Goal: Navigation & Orientation: Find specific page/section

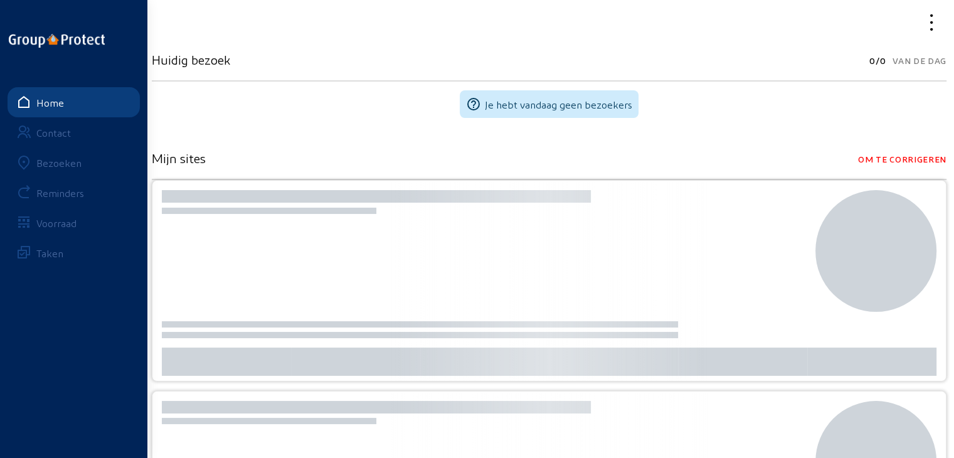
click at [65, 166] on div "Bezoeken" at bounding box center [58, 163] width 45 height 12
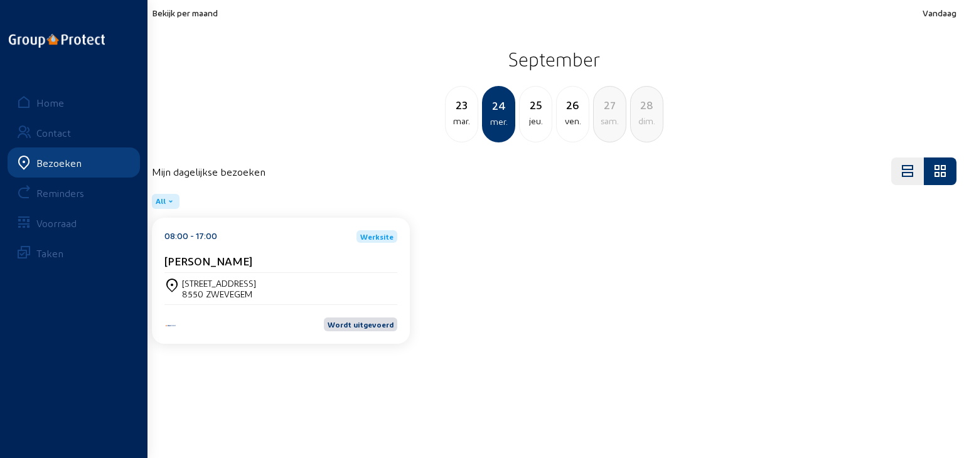
click at [210, 16] on span "Bekijk per maand" at bounding box center [185, 13] width 66 height 11
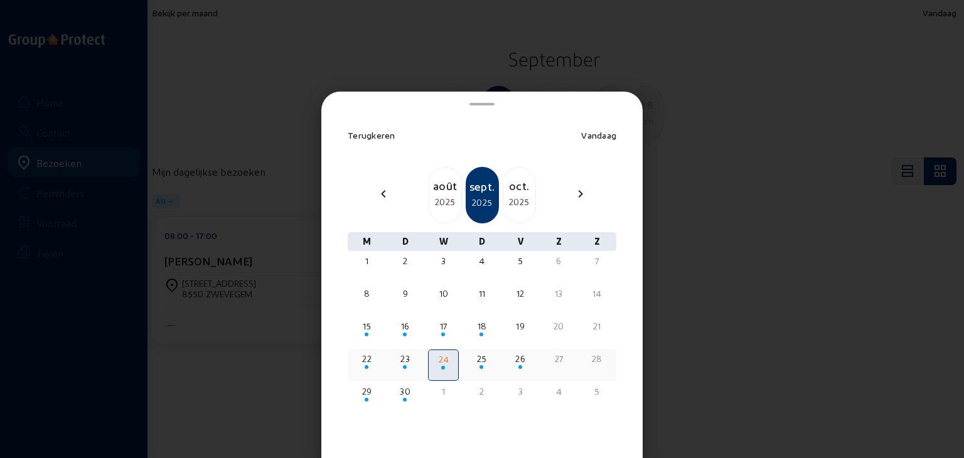
click at [474, 358] on div "25" at bounding box center [481, 359] width 28 height 13
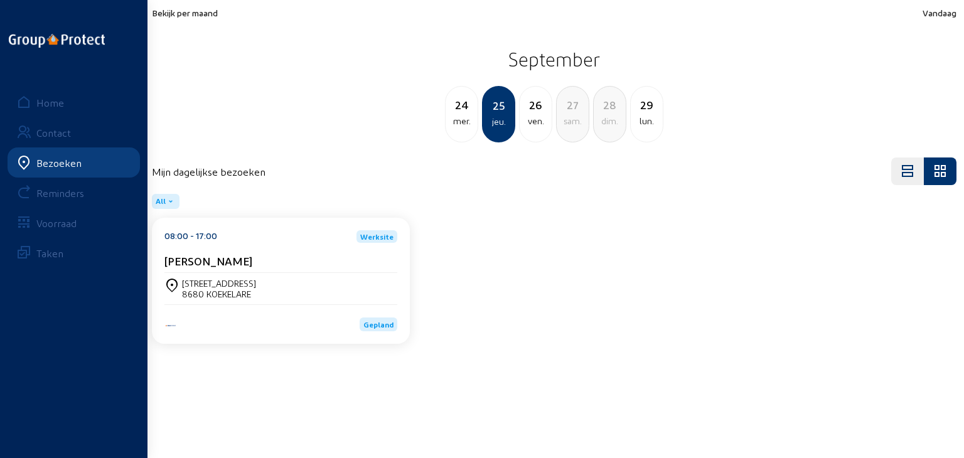
click at [266, 277] on div "[STREET_ADDRESS]" at bounding box center [280, 288] width 233 height 31
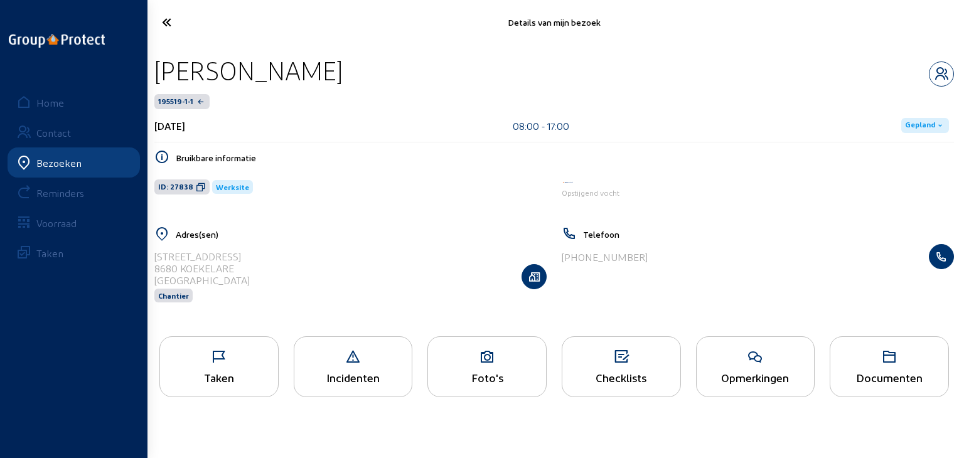
click at [71, 160] on div "Bezoeken" at bounding box center [58, 163] width 45 height 12
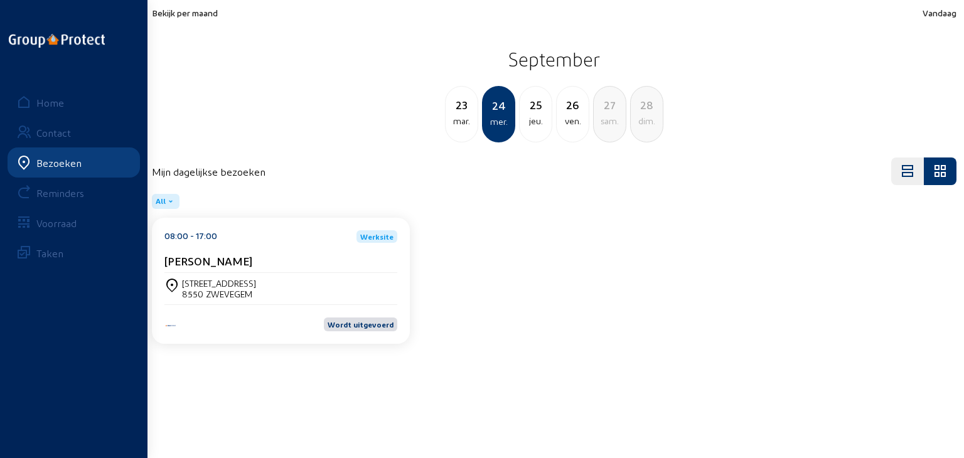
click at [196, 11] on span "Bekijk per maand" at bounding box center [185, 13] width 66 height 11
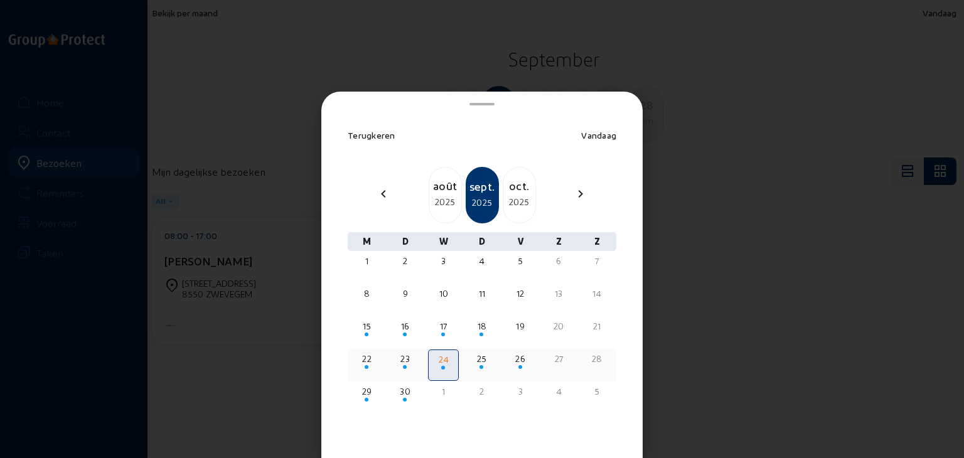
click at [475, 354] on div "25" at bounding box center [481, 359] width 28 height 13
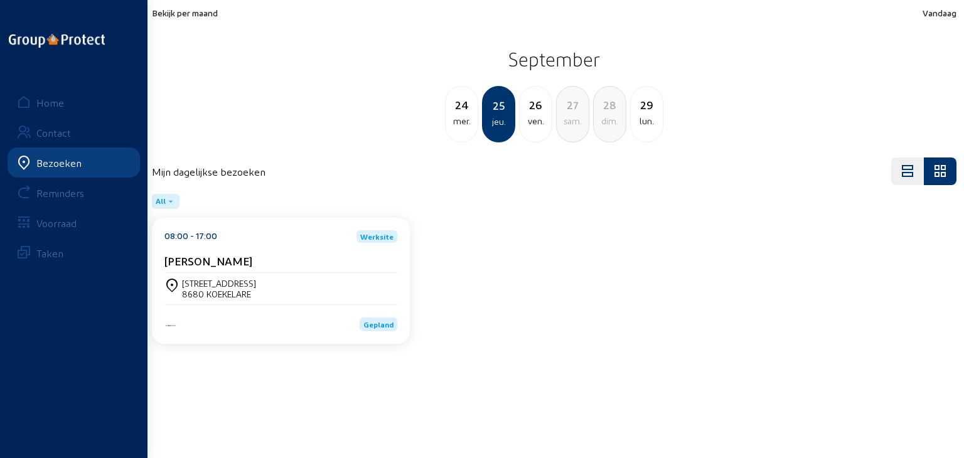
click at [250, 278] on div "[STREET_ADDRESS]" at bounding box center [219, 283] width 74 height 11
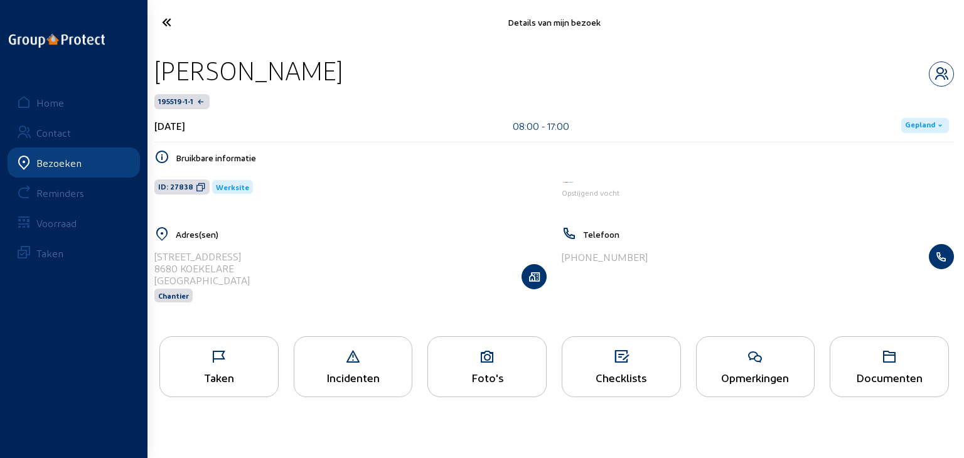
click at [236, 363] on icon at bounding box center [219, 356] width 118 height 15
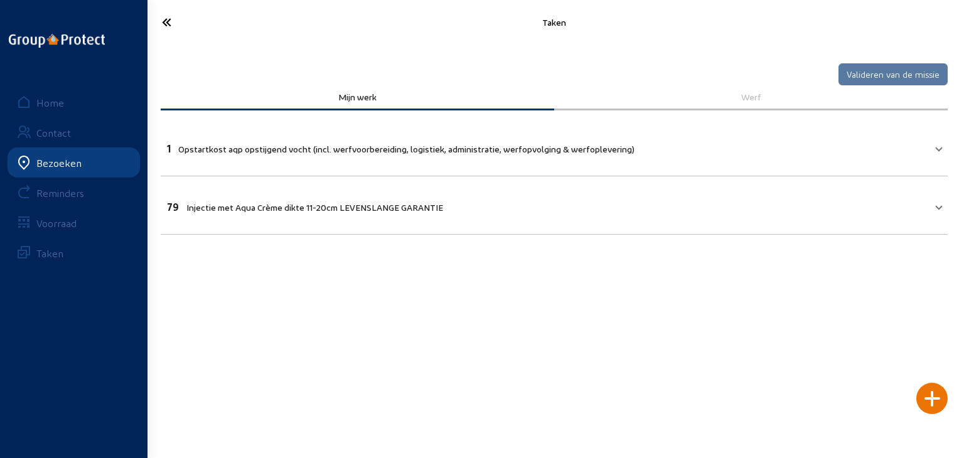
click at [171, 23] on icon at bounding box center [213, 22] width 114 height 22
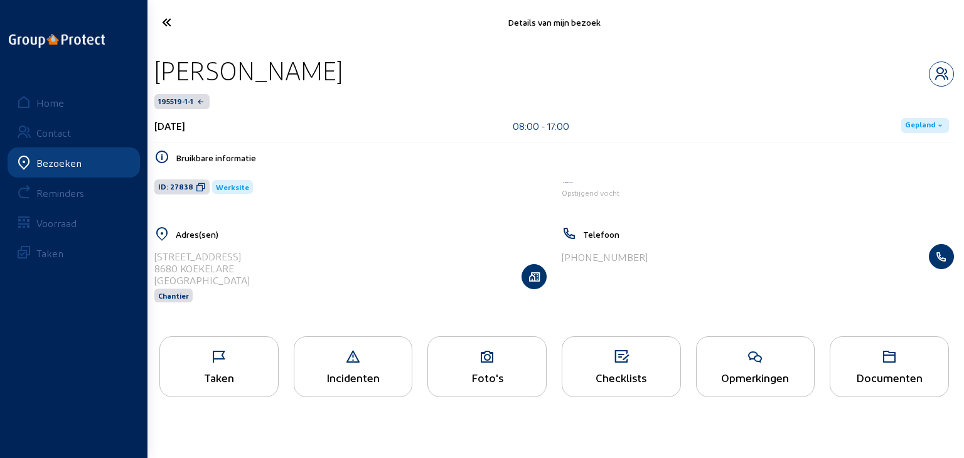
click at [462, 361] on icon at bounding box center [487, 356] width 118 height 15
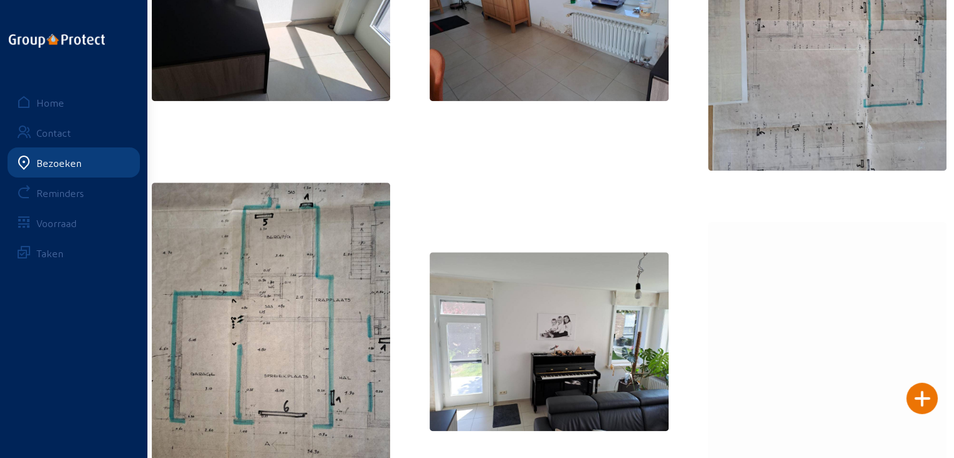
scroll to position [1058, 0]
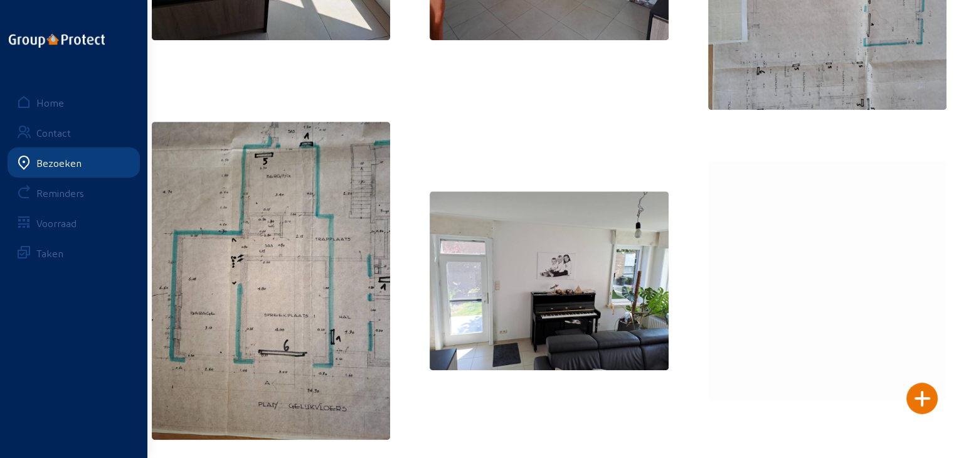
click at [265, 269] on img at bounding box center [271, 281] width 238 height 318
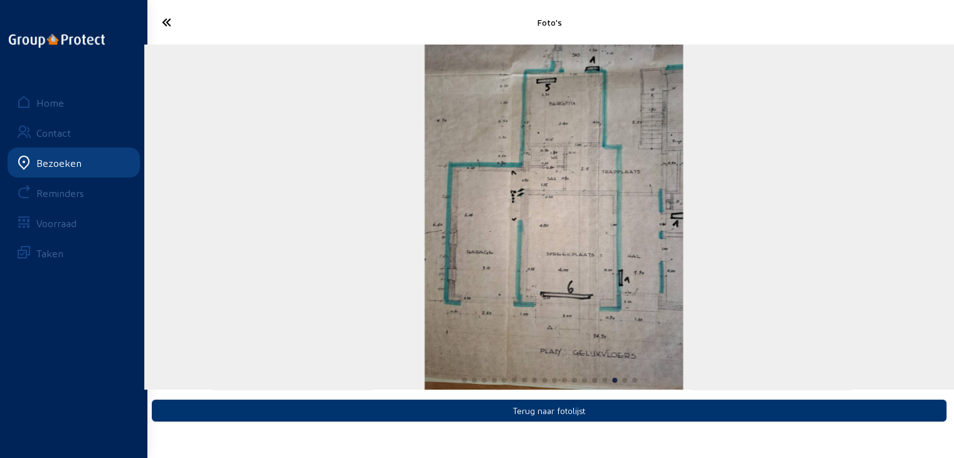
scroll to position [0, 0]
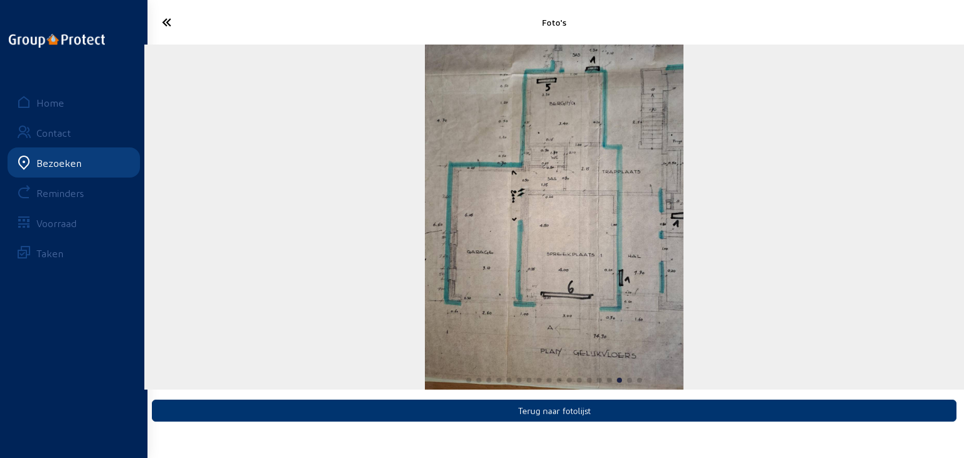
click at [164, 29] on icon at bounding box center [213, 22] width 114 height 22
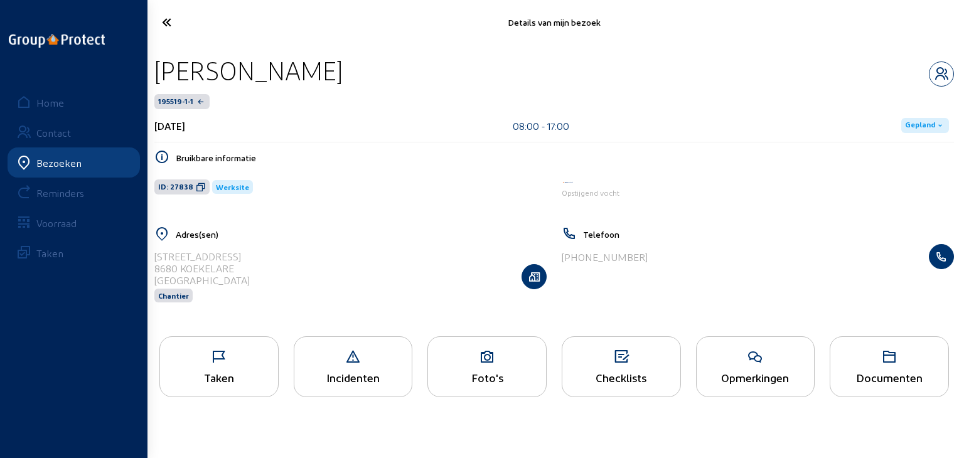
click at [173, 19] on icon at bounding box center [213, 22] width 114 height 22
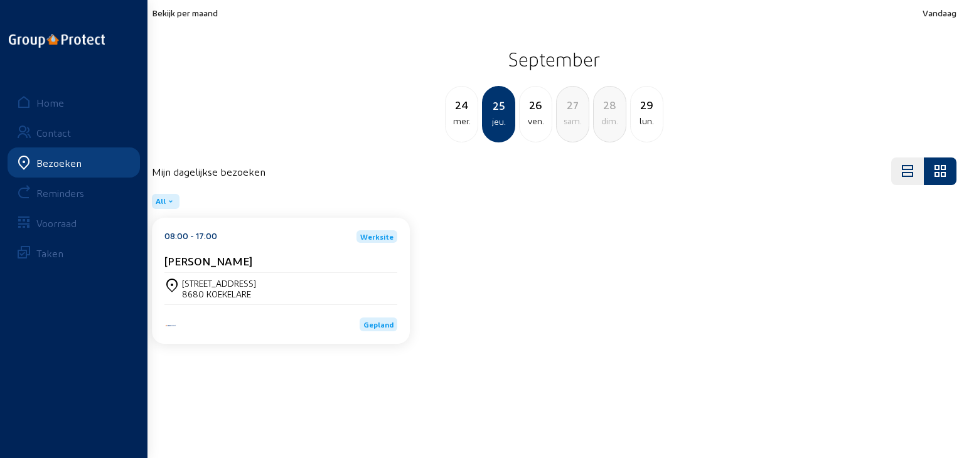
click at [172, 16] on span "Bekijk per maand" at bounding box center [185, 13] width 66 height 11
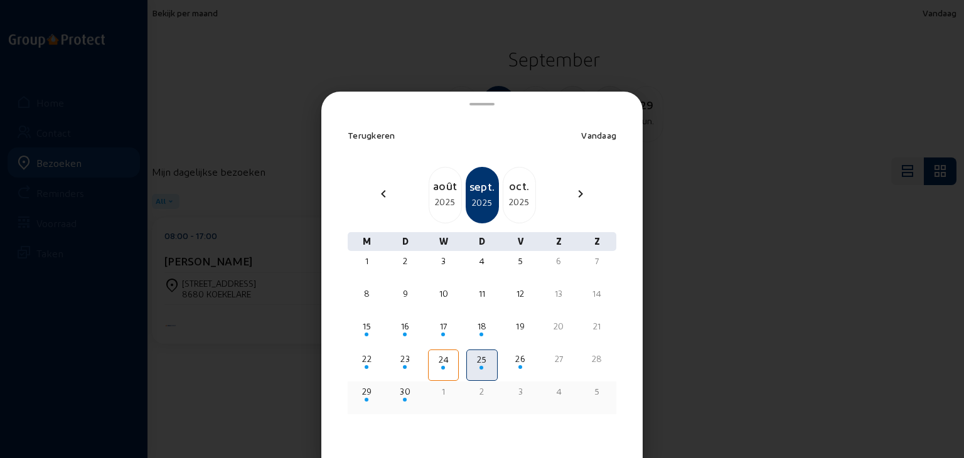
click at [363, 399] on div at bounding box center [367, 400] width 28 height 4
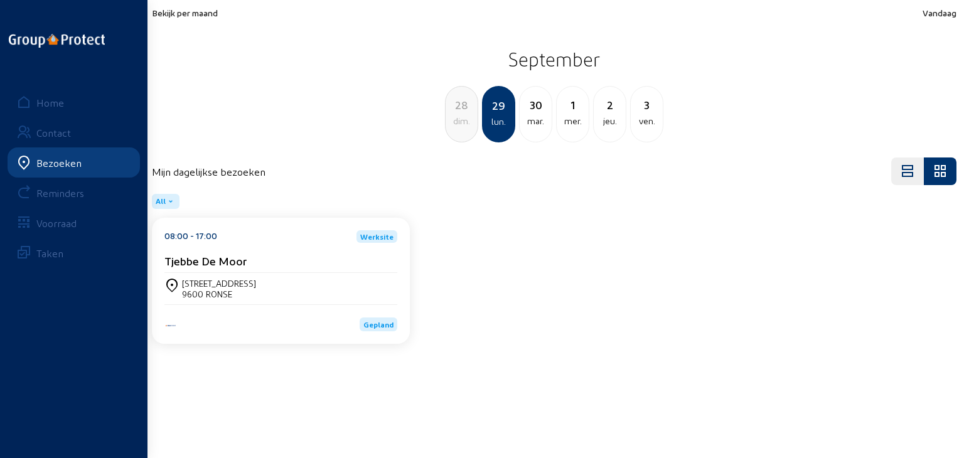
click at [196, 14] on span "Bekijk per maand" at bounding box center [185, 13] width 66 height 11
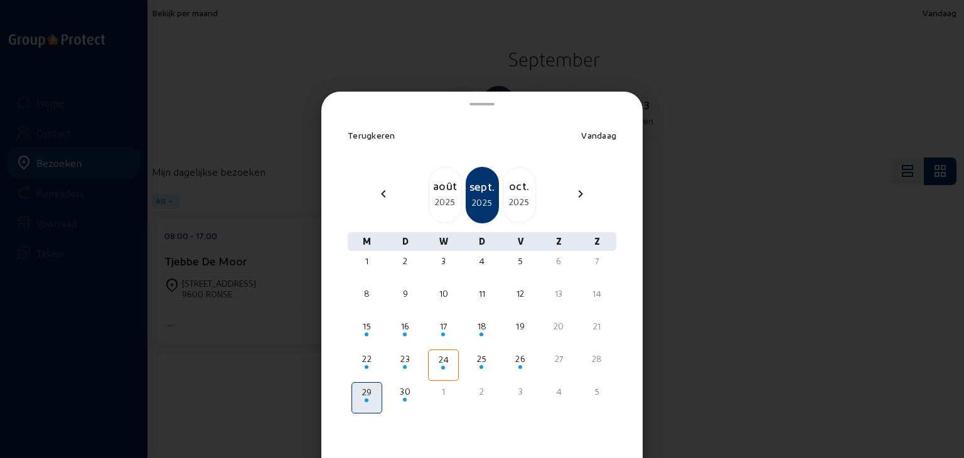
click at [509, 193] on div "oct." at bounding box center [519, 186] width 32 height 18
drag, startPoint x: 368, startPoint y: 397, endPoint x: 363, endPoint y: 394, distance: 6.5
click at [368, 398] on div at bounding box center [367, 400] width 28 height 4
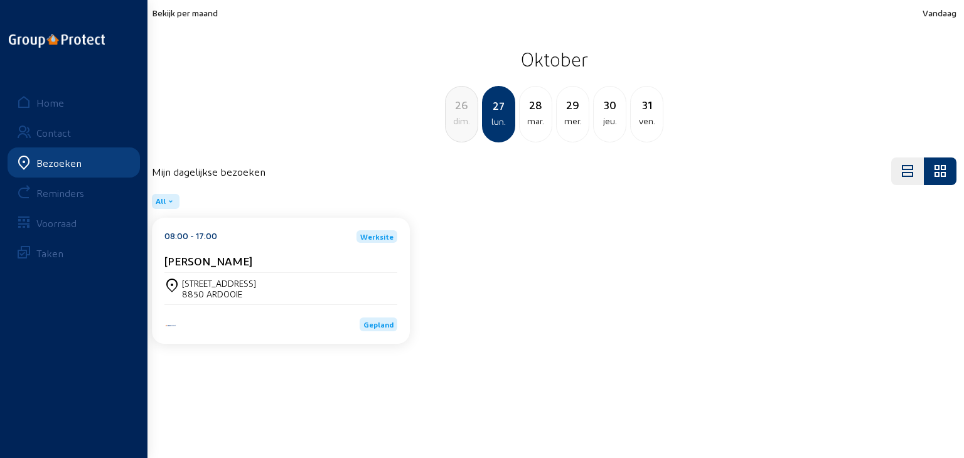
click at [299, 290] on div "[STREET_ADDRESS]" at bounding box center [280, 288] width 233 height 21
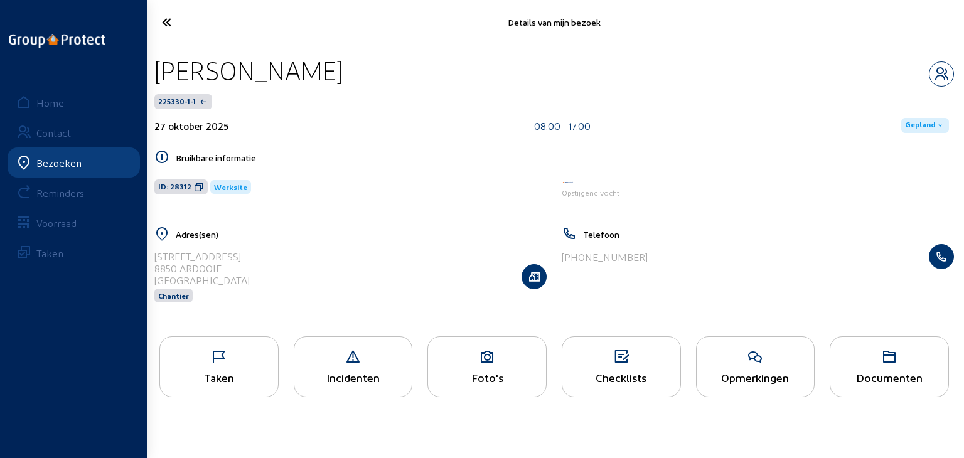
click at [242, 361] on icon at bounding box center [219, 356] width 118 height 15
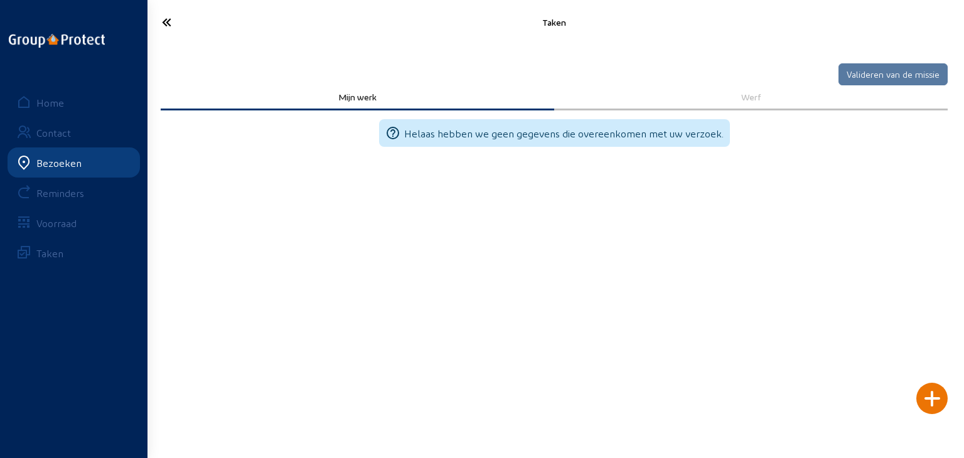
click at [169, 19] on icon at bounding box center [213, 22] width 114 height 22
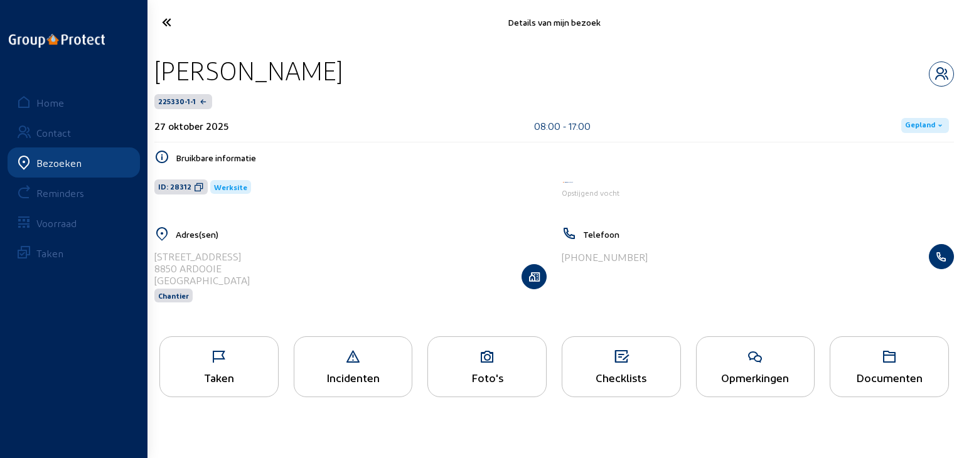
click at [462, 383] on div "Foto's" at bounding box center [487, 377] width 118 height 13
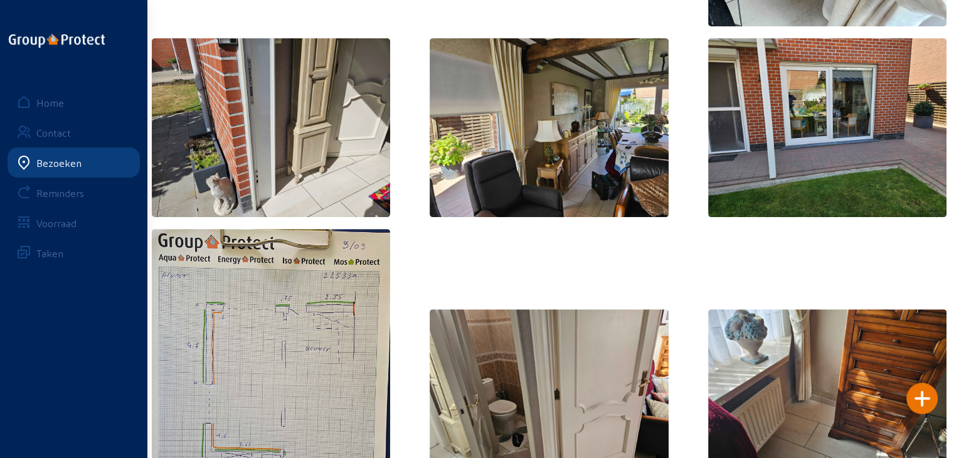
scroll to position [507, 0]
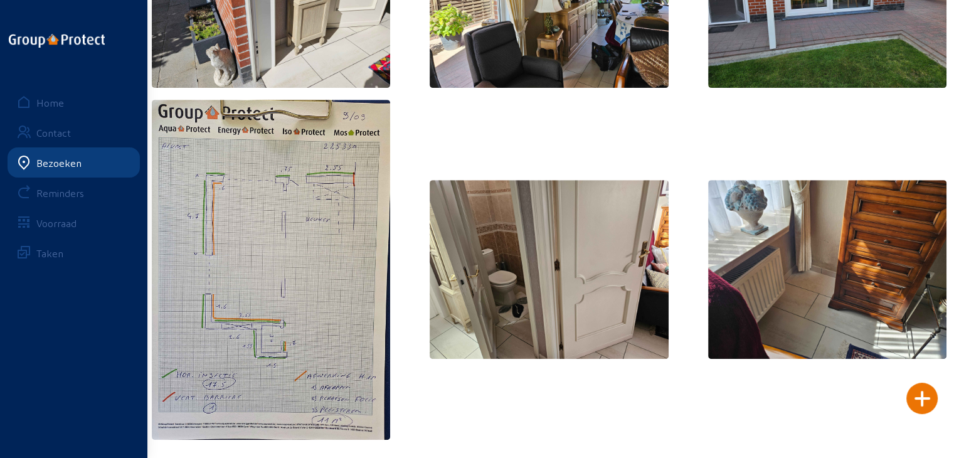
click at [56, 166] on div "Bezoeken" at bounding box center [58, 163] width 45 height 12
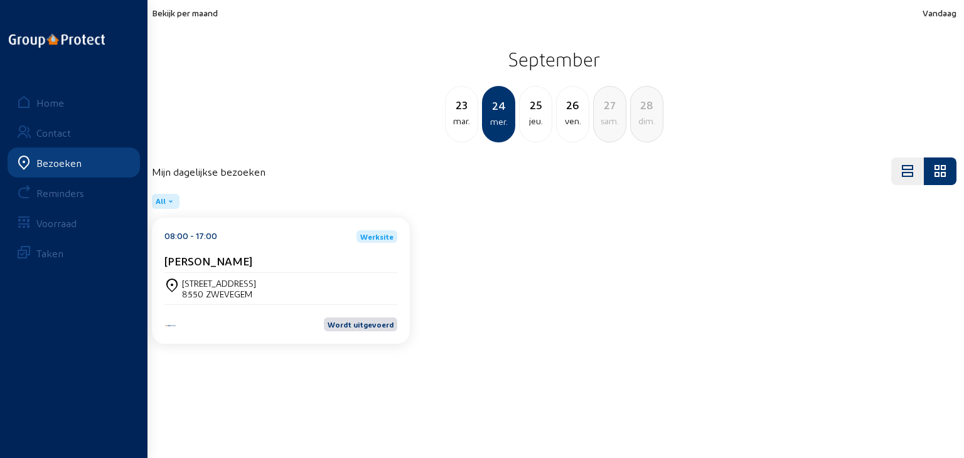
click at [173, 11] on span "Bekijk per maand" at bounding box center [185, 13] width 66 height 11
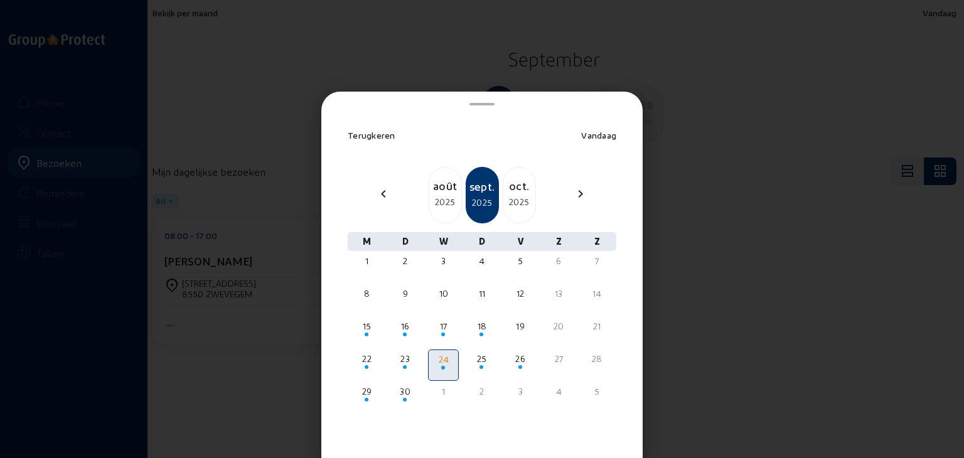
click at [504, 197] on div "2025" at bounding box center [519, 201] width 32 height 15
click at [507, 197] on div "2025" at bounding box center [519, 201] width 32 height 15
click at [507, 197] on div "2026" at bounding box center [519, 201] width 32 height 15
